Goal: Task Accomplishment & Management: Manage account settings

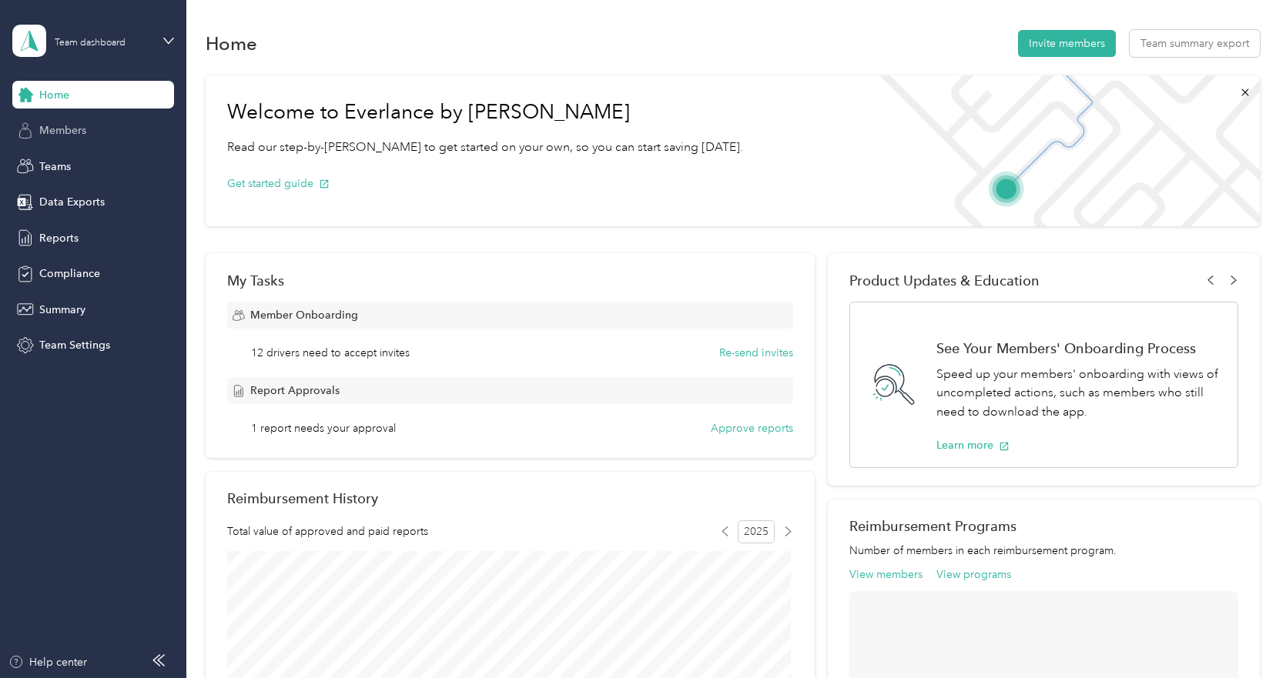
click at [51, 132] on span "Members" at bounding box center [62, 130] width 47 height 16
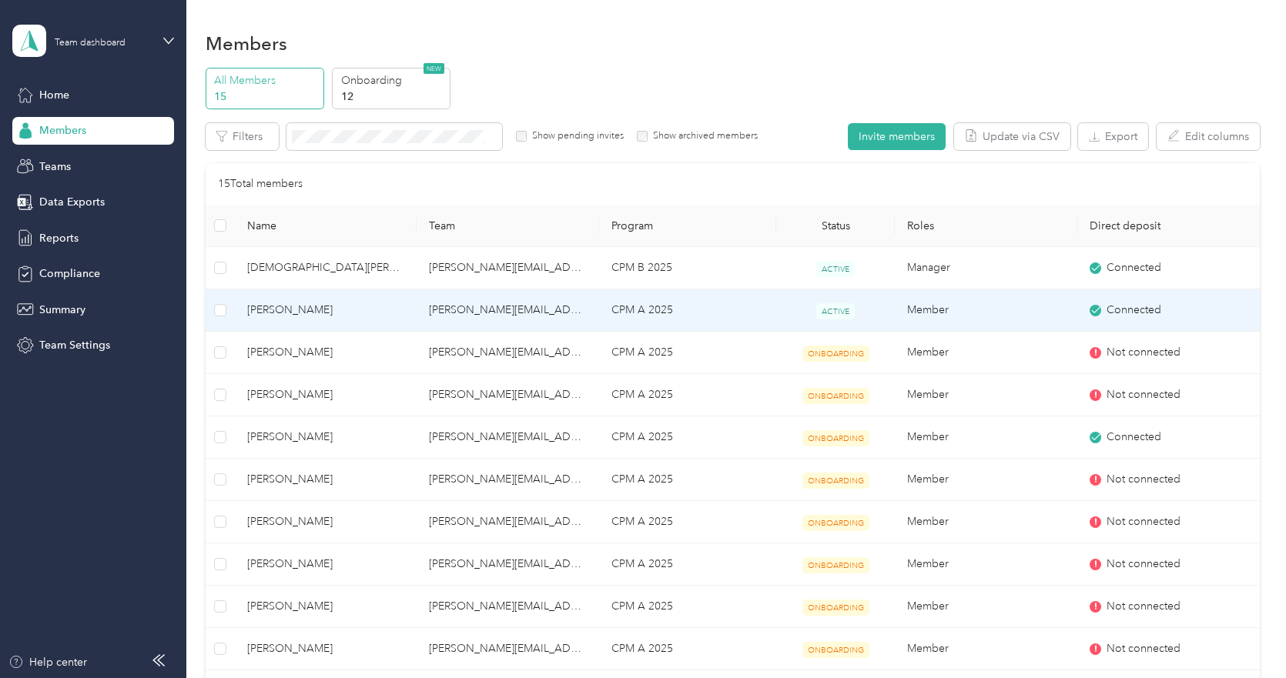
click at [392, 310] on span "[PERSON_NAME]" at bounding box center [326, 310] width 158 height 17
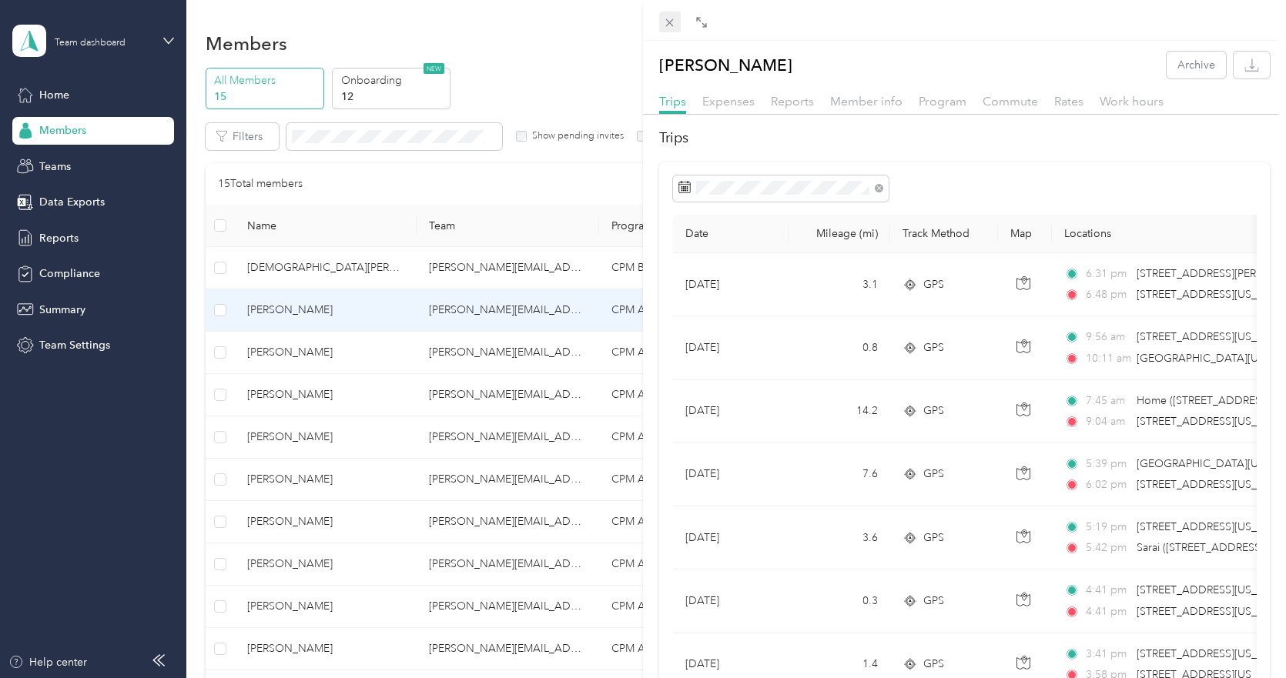
click at [669, 25] on icon at bounding box center [669, 22] width 13 height 13
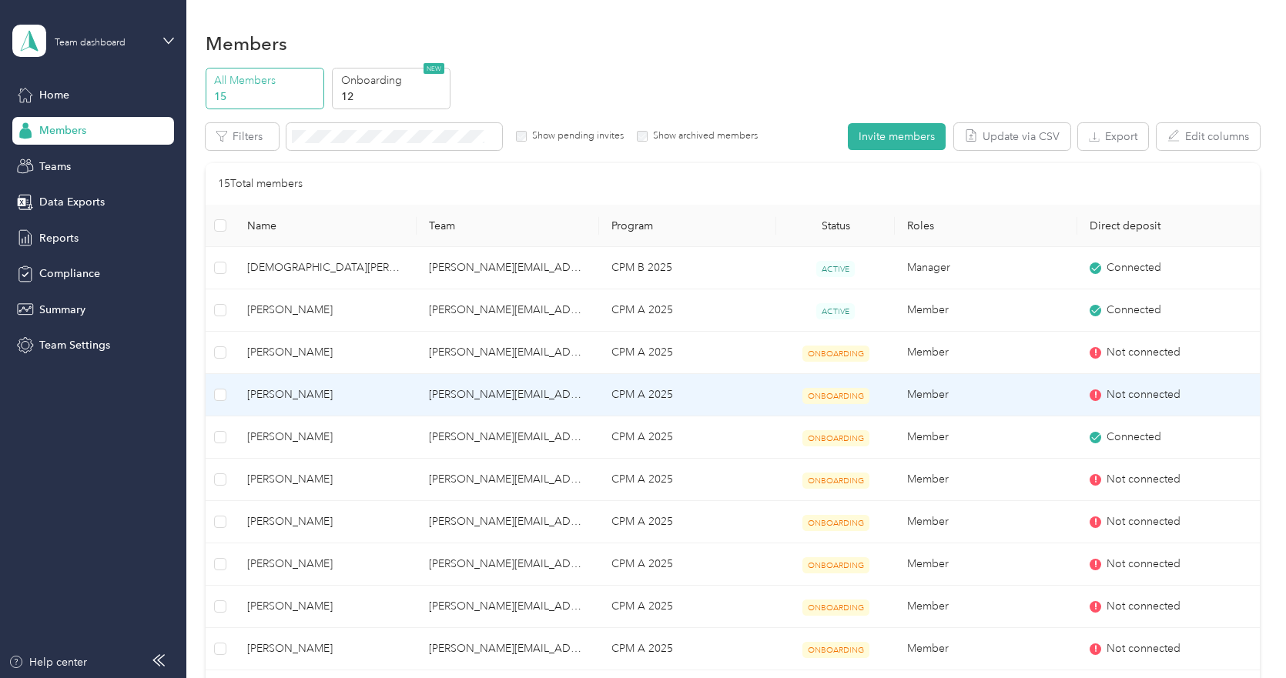
click at [265, 393] on span "[PERSON_NAME]" at bounding box center [326, 394] width 158 height 17
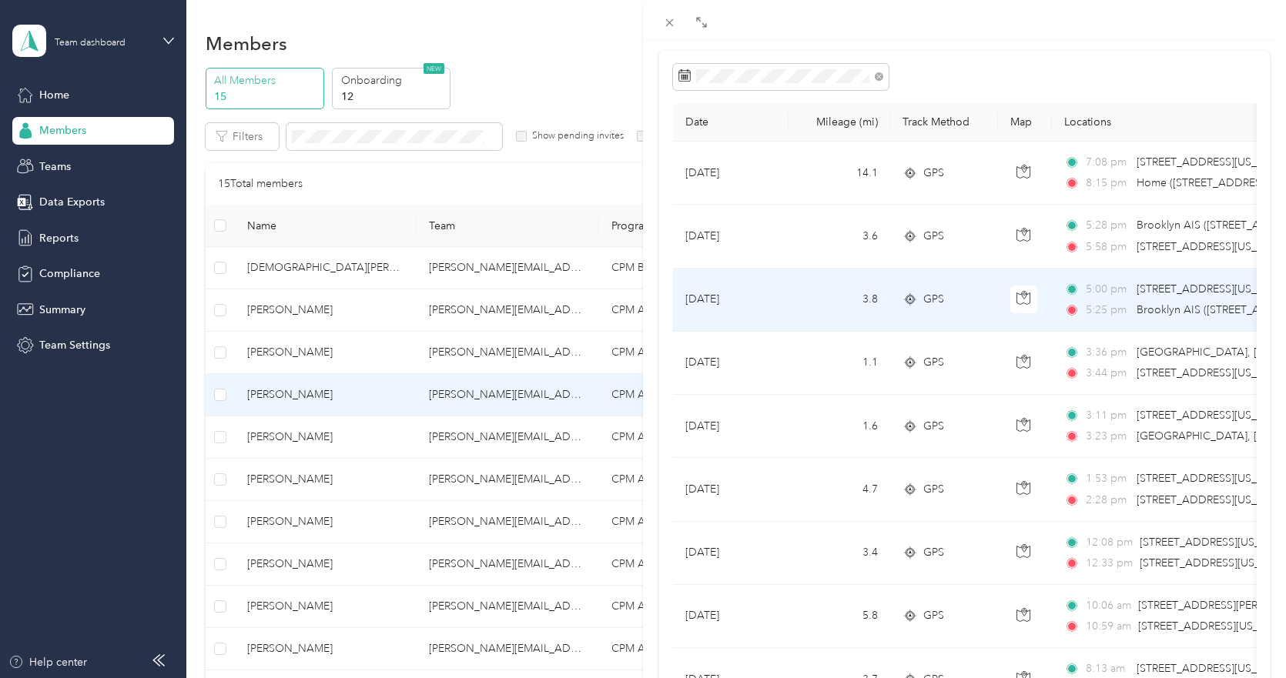
scroll to position [77, 0]
